Goal: Use online tool/utility: Use online tool/utility

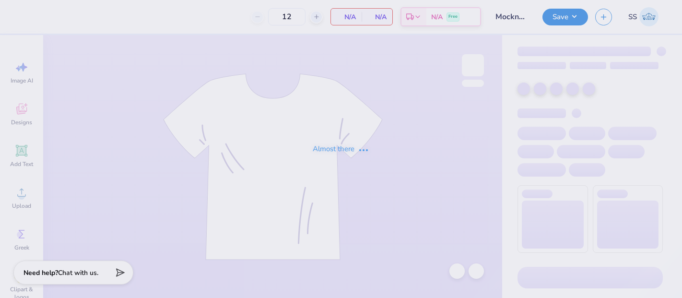
type input "50"
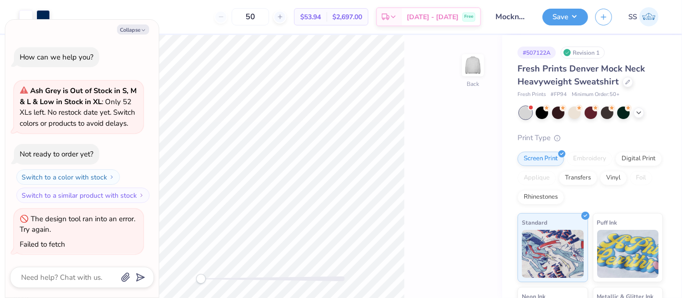
type textarea "x"
click at [260, 20] on input "50" at bounding box center [250, 16] width 37 height 17
type input "9"
type textarea "x"
type input "50"
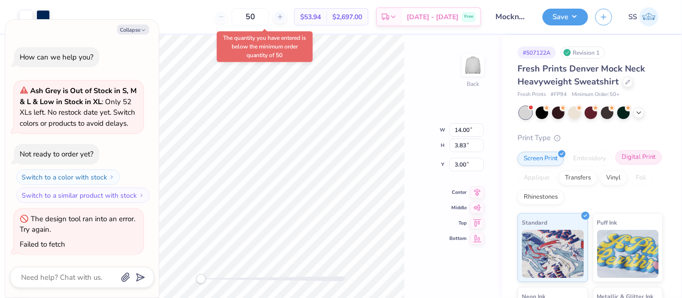
click at [616, 165] on div "Digital Print" at bounding box center [639, 157] width 47 height 14
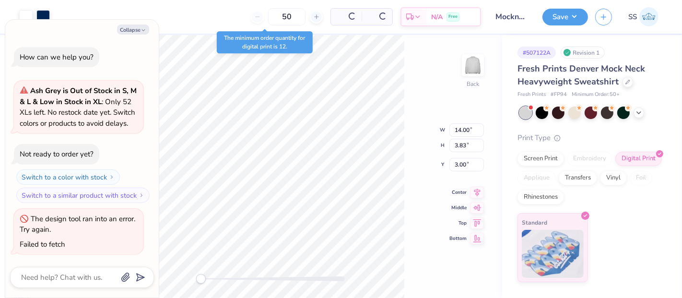
type textarea "x"
drag, startPoint x: 290, startPoint y: 23, endPoint x: 269, endPoint y: 21, distance: 21.2
click at [260, 22] on input "50" at bounding box center [250, 16] width 37 height 17
drag, startPoint x: 271, startPoint y: 20, endPoint x: 258, endPoint y: 21, distance: 13.0
click at [258, 21] on input "50" at bounding box center [250, 16] width 37 height 17
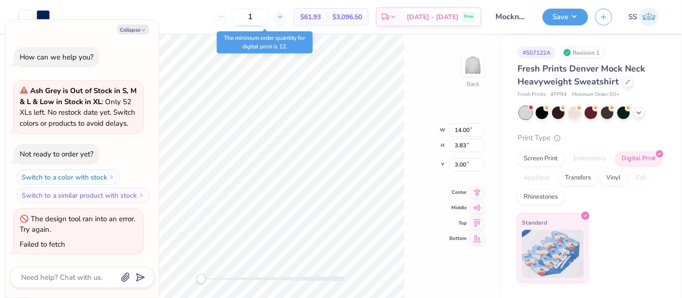
type input "12"
type textarea "x"
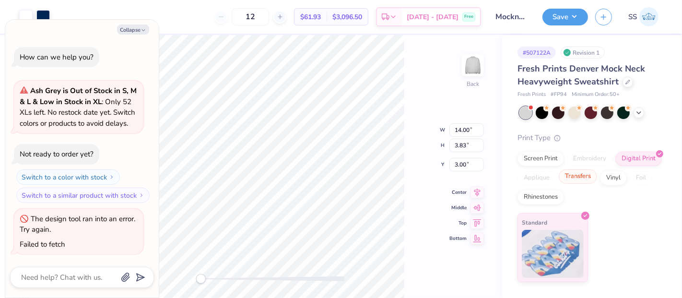
type input "50"
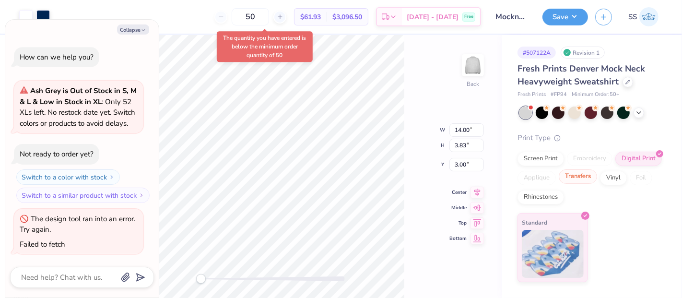
click at [574, 174] on div "Transfers" at bounding box center [578, 176] width 38 height 14
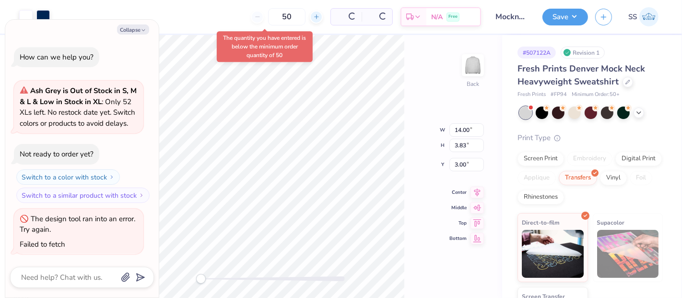
type textarea "x"
drag, startPoint x: 274, startPoint y: 18, endPoint x: 252, endPoint y: 18, distance: 21.6
click at [252, 18] on input "50" at bounding box center [250, 16] width 37 height 17
type input "12"
type textarea "x"
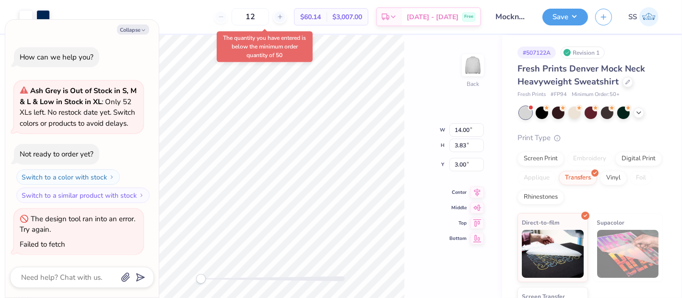
type input "50"
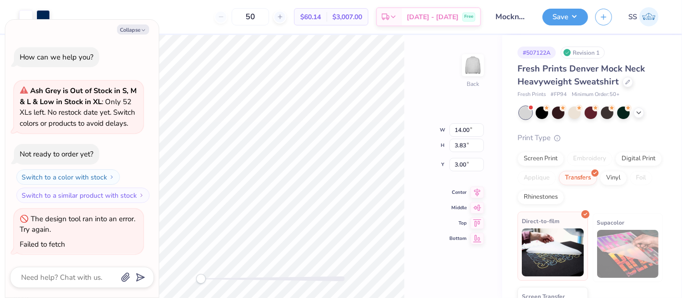
drag, startPoint x: 549, startPoint y: 237, endPoint x: 552, endPoint y: 233, distance: 5.1
click at [549, 238] on img at bounding box center [553, 252] width 62 height 48
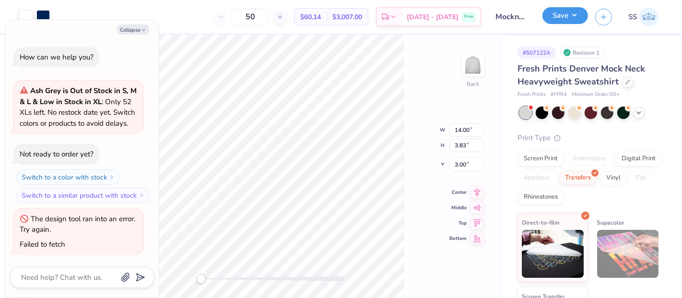
click at [568, 19] on button "Save" at bounding box center [566, 15] width 46 height 17
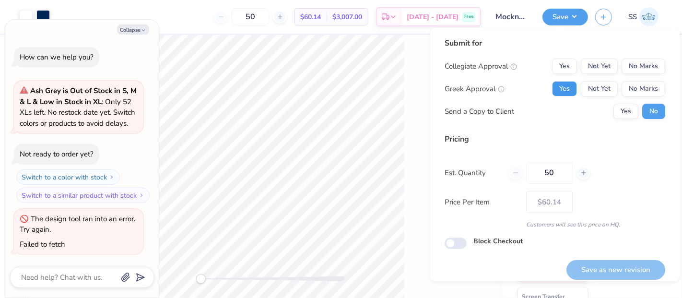
click at [566, 92] on button "Yes" at bounding box center [564, 88] width 25 height 15
click at [647, 67] on button "No Marks" at bounding box center [644, 66] width 44 height 15
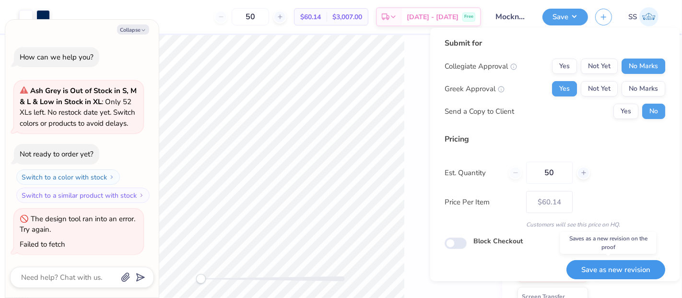
click at [622, 266] on button "Save as new revision" at bounding box center [616, 270] width 99 height 20
type textarea "x"
type input "– –"
type textarea "x"
type input "$60.14"
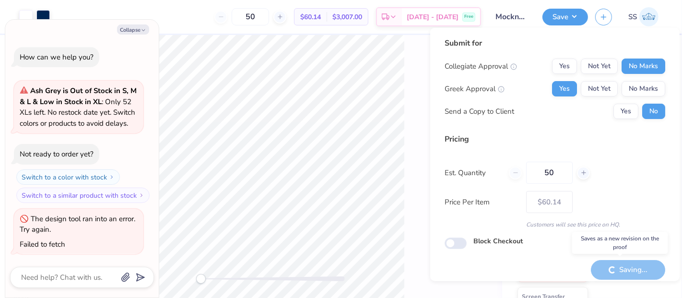
type textarea "x"
